Goal: Check status: Check status

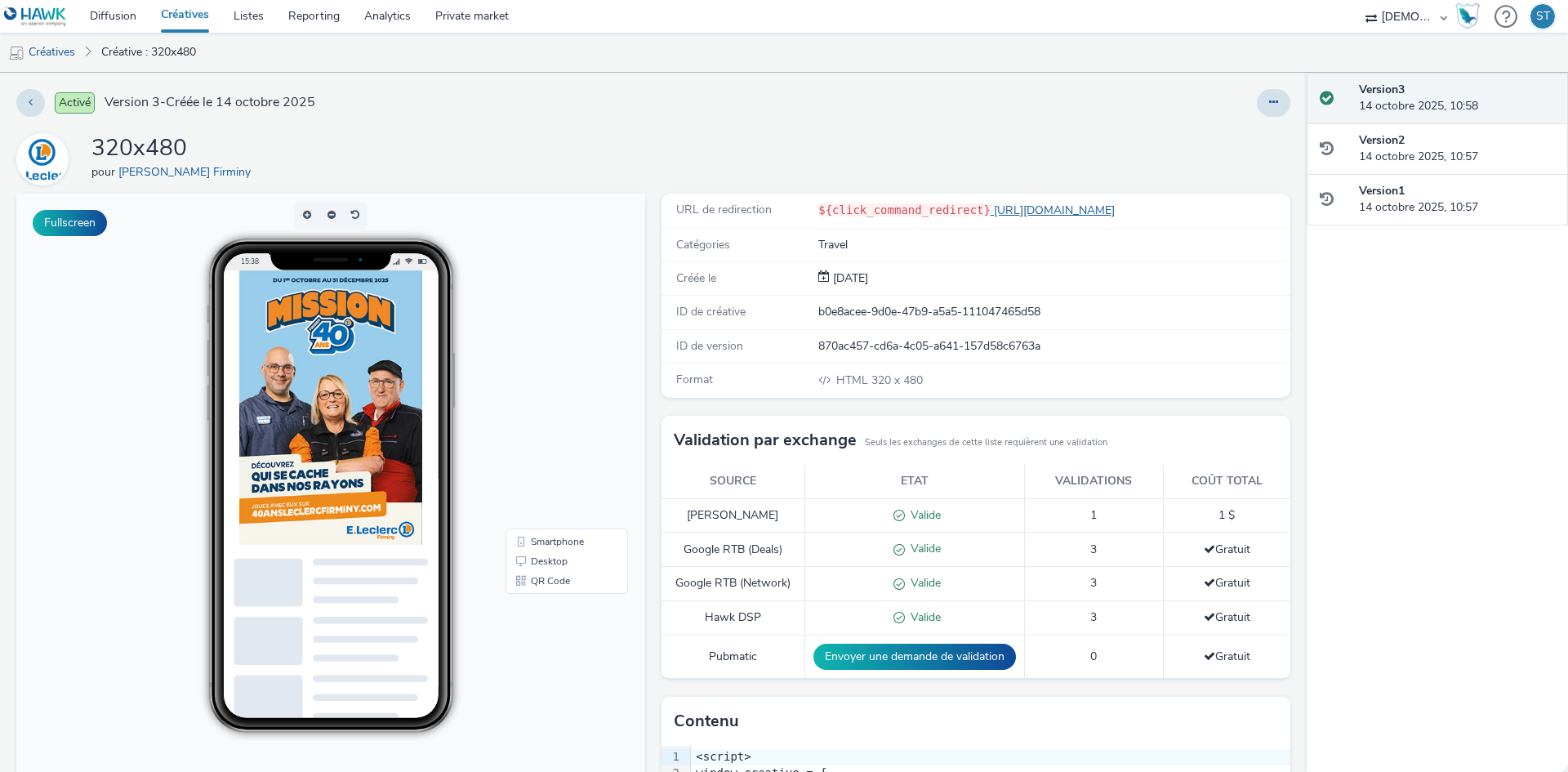
click at [1057, 206] on link "[URL][DOMAIN_NAME]" at bounding box center [1056, 210] width 131 height 16
